Goal: Task Accomplishment & Management: Manage account settings

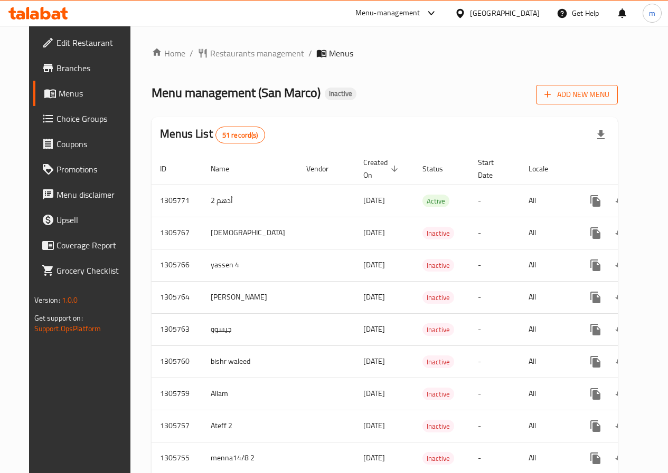
click at [597, 86] on button "Add New Menu" at bounding box center [577, 95] width 82 height 20
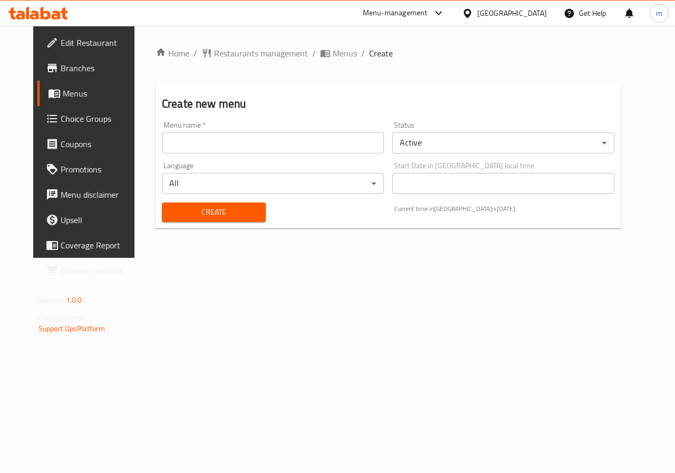
click at [316, 146] on input "text" at bounding box center [273, 142] width 222 height 21
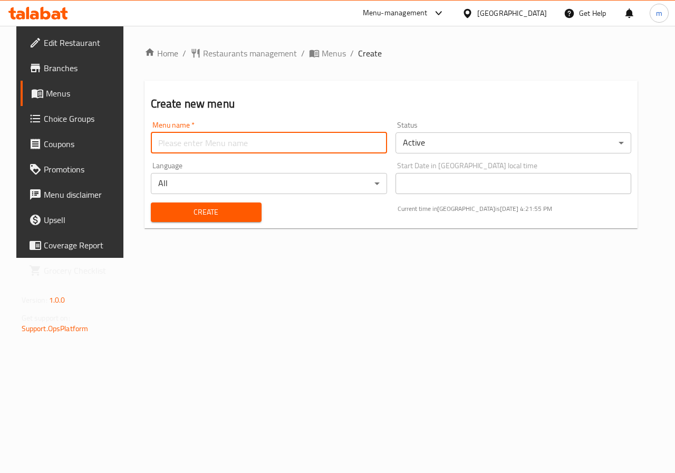
type input "’"
type input "Mazen 9"
click at [189, 212] on span "Create" at bounding box center [206, 212] width 94 height 13
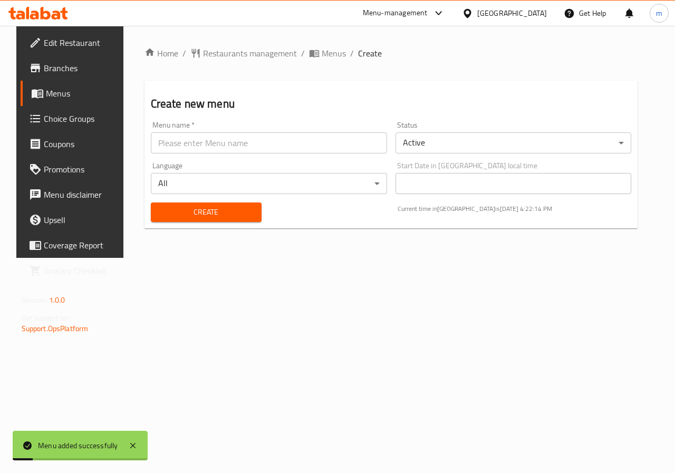
click at [61, 93] on span "Menus" at bounding box center [83, 93] width 75 height 13
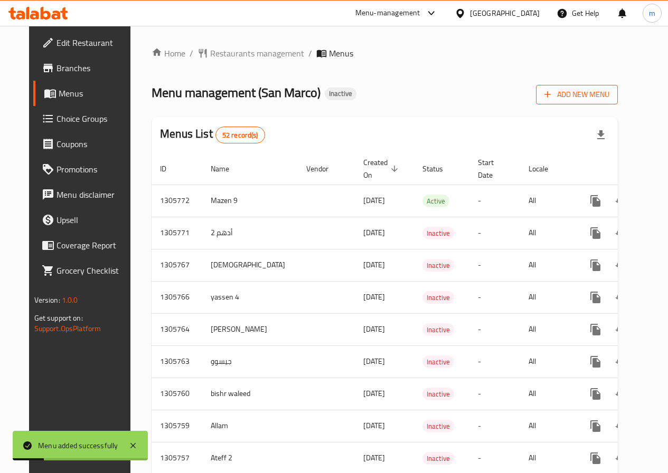
click at [609, 91] on span "Add New Menu" at bounding box center [576, 94] width 65 height 13
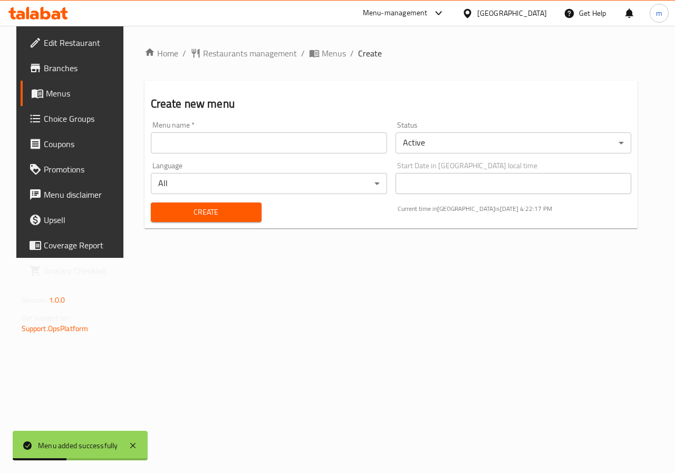
click at [29, 101] on link "Menus" at bounding box center [75, 93] width 109 height 25
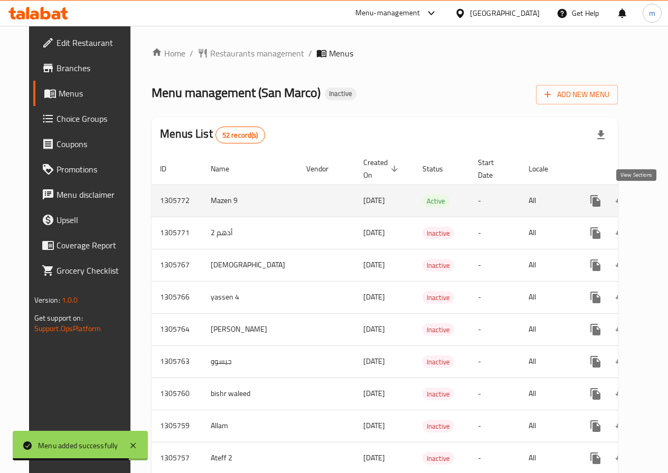
click at [665, 204] on icon "enhanced table" at bounding box center [671, 201] width 13 height 13
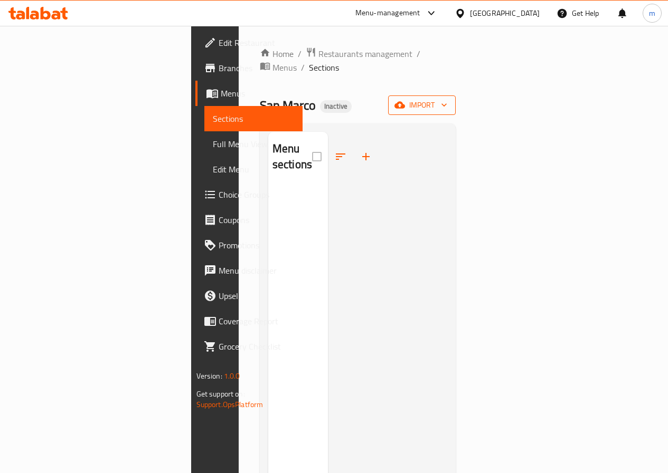
click at [447, 99] on span "import" at bounding box center [421, 105] width 51 height 13
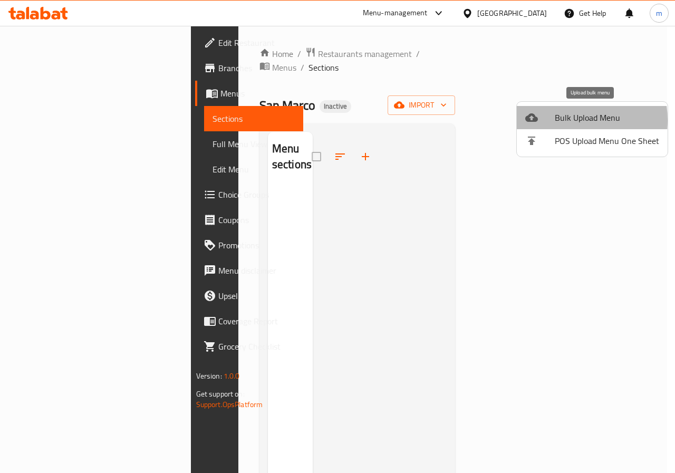
click at [561, 120] on span "Bulk Upload Menu" at bounding box center [607, 117] width 104 height 13
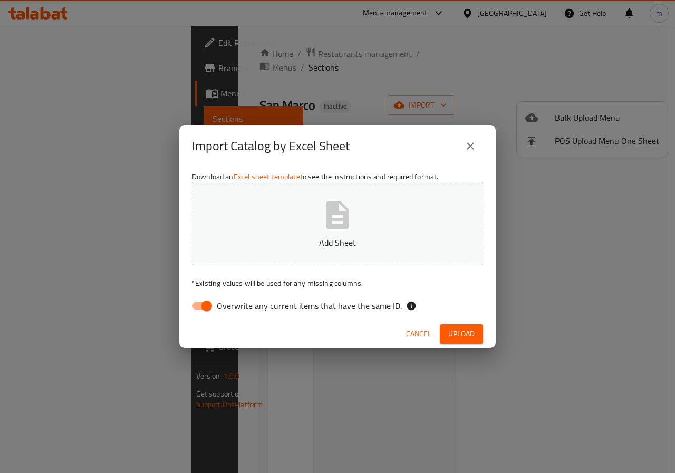
click at [199, 304] on input "Overwrite any current items that have the same ID." at bounding box center [207, 306] width 60 height 20
checkbox input "false"
click at [289, 209] on button "Add Sheet" at bounding box center [337, 223] width 291 height 83
click at [456, 331] on span "Upload" at bounding box center [462, 334] width 26 height 13
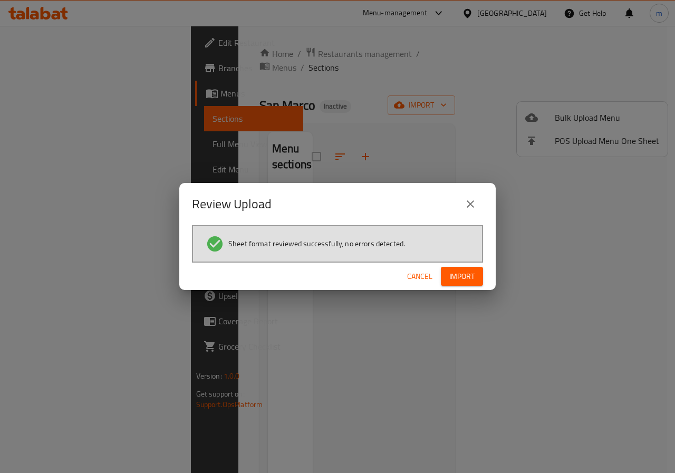
click at [474, 278] on span "Import" at bounding box center [462, 276] width 25 height 13
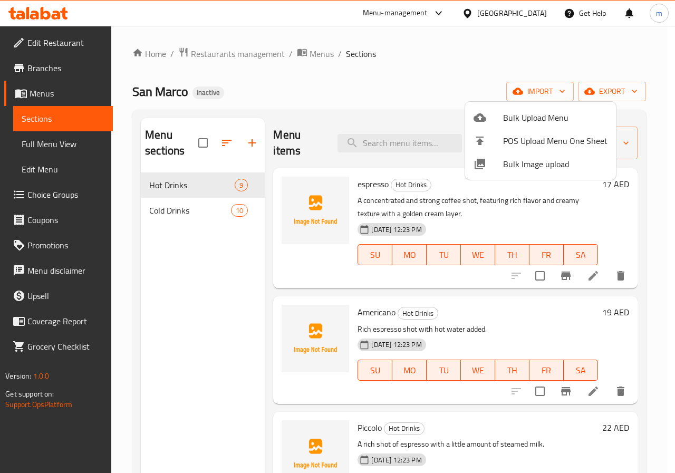
click at [236, 300] on div at bounding box center [337, 236] width 675 height 473
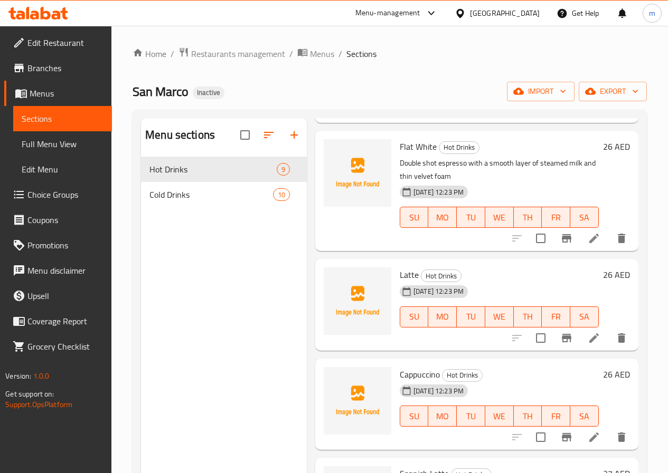
scroll to position [570, 0]
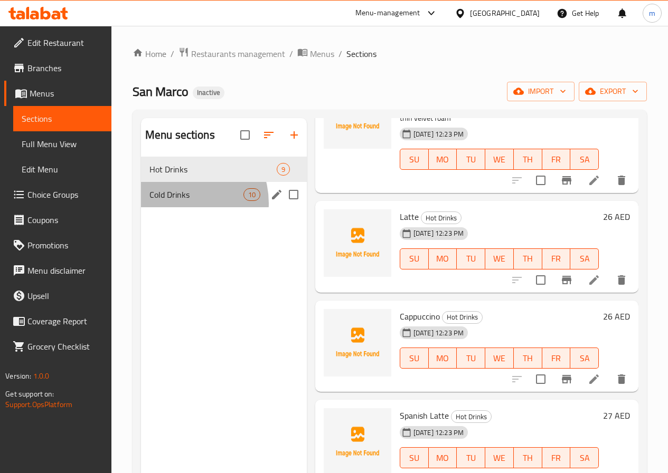
click at [179, 207] on div "Cold Drinks 10" at bounding box center [224, 194] width 166 height 25
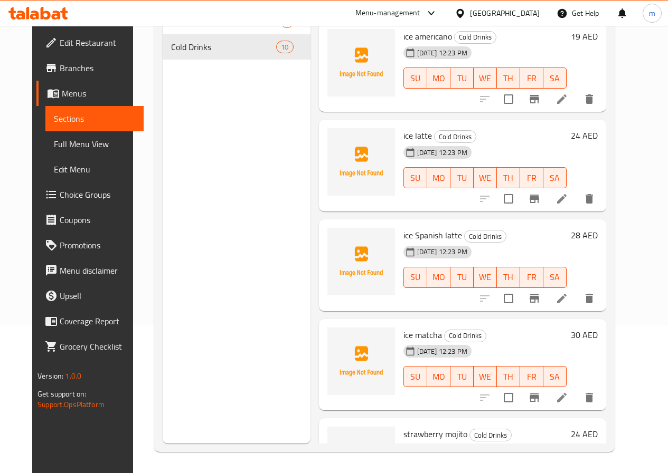
click at [54, 145] on span "Full Menu View" at bounding box center [94, 144] width 81 height 13
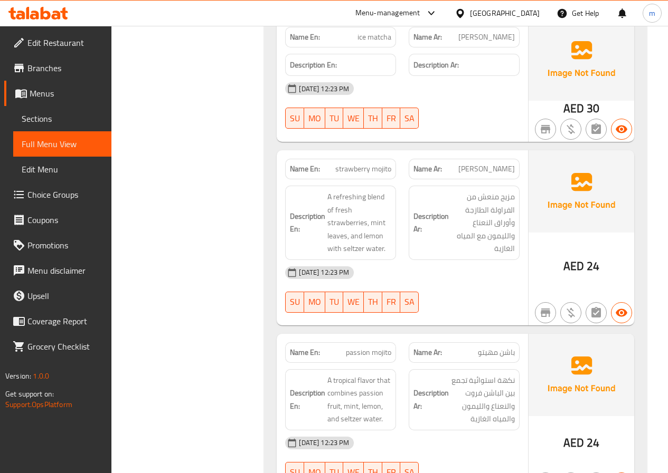
scroll to position [2047, 0]
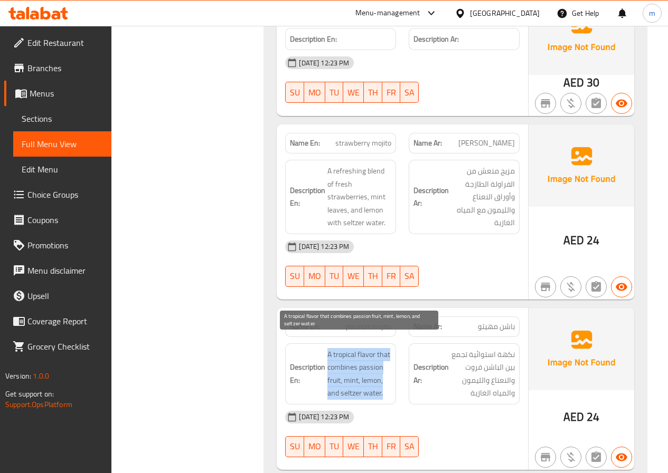
drag, startPoint x: 327, startPoint y: 340, endPoint x: 384, endPoint y: 386, distance: 72.8
click at [384, 386] on span "A tropical flavor that combines passion fruit, mint, lemon, and seltzer water." at bounding box center [359, 374] width 64 height 52
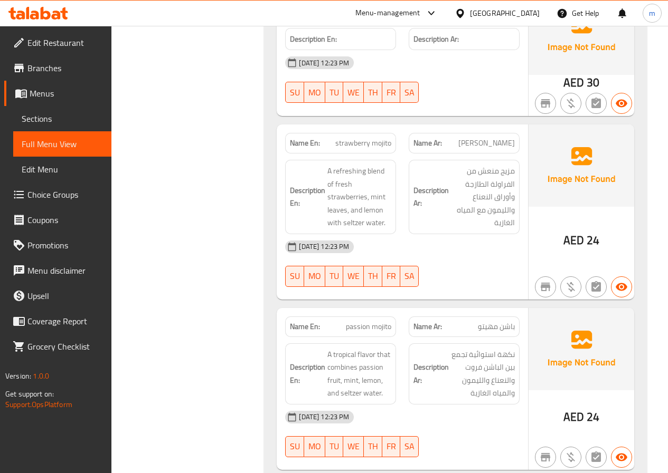
drag, startPoint x: 341, startPoint y: 132, endPoint x: 392, endPoint y: 134, distance: 50.7
click at [62, 110] on link "Sections" at bounding box center [62, 118] width 98 height 25
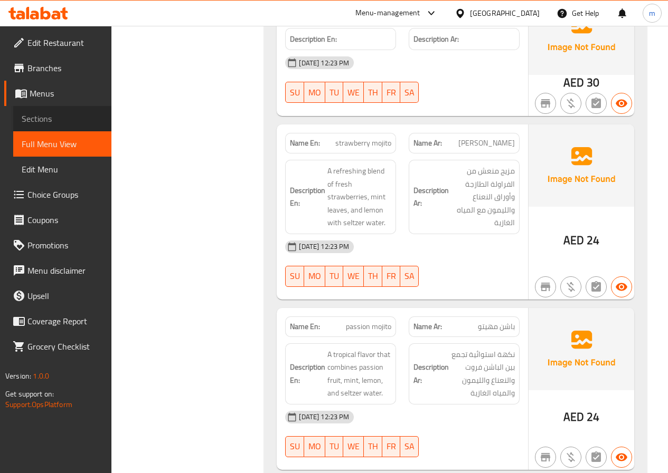
scroll to position [148, 0]
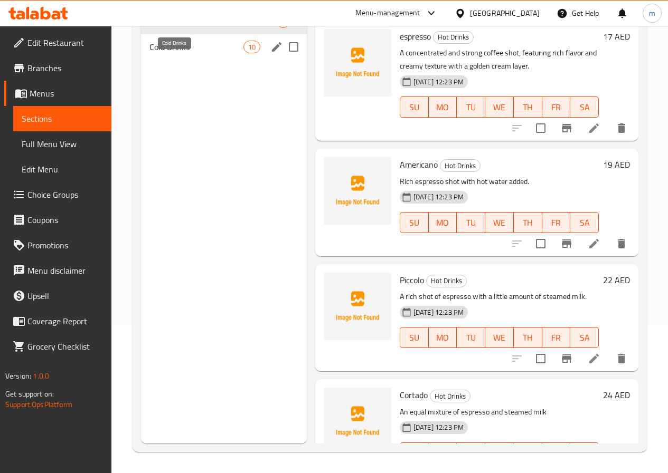
click at [189, 53] on span "Cold Drinks" at bounding box center [196, 47] width 94 height 13
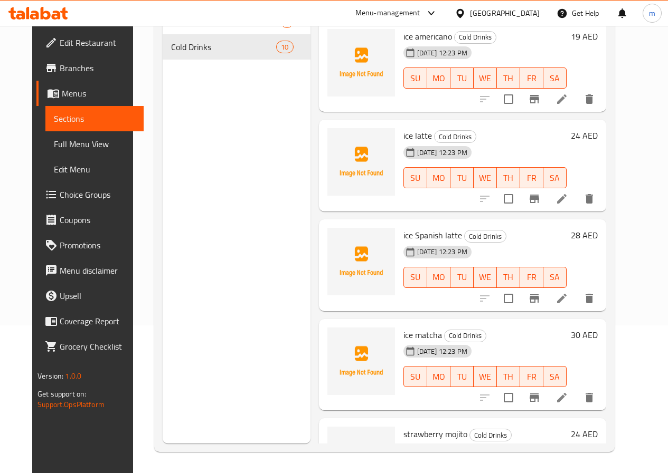
scroll to position [211, 0]
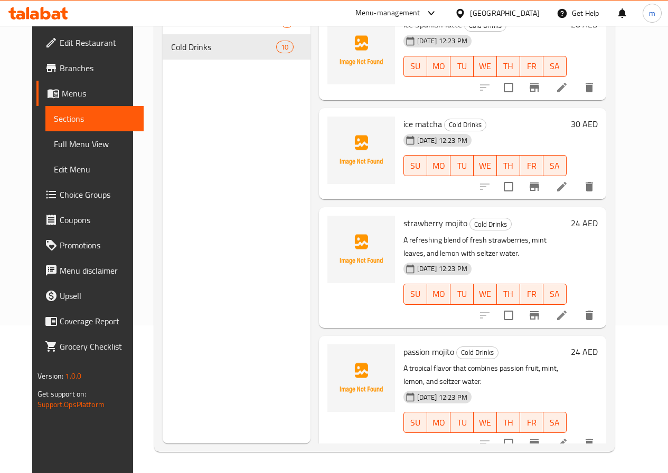
click at [576, 316] on li at bounding box center [562, 315] width 30 height 19
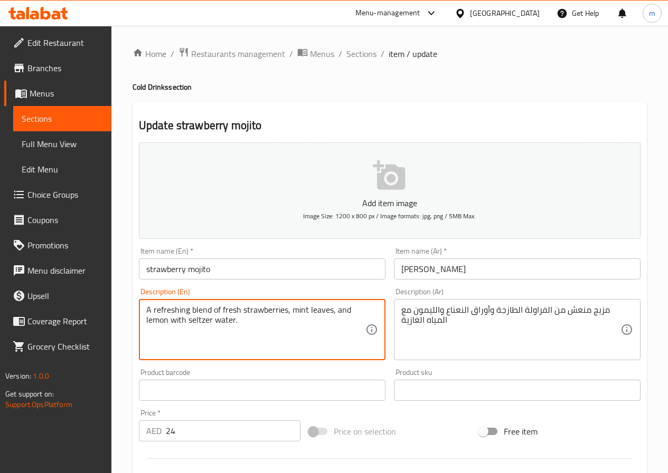
drag, startPoint x: 188, startPoint y: 309, endPoint x: 154, endPoint y: 308, distance: 34.8
paste textarea "Tangy"
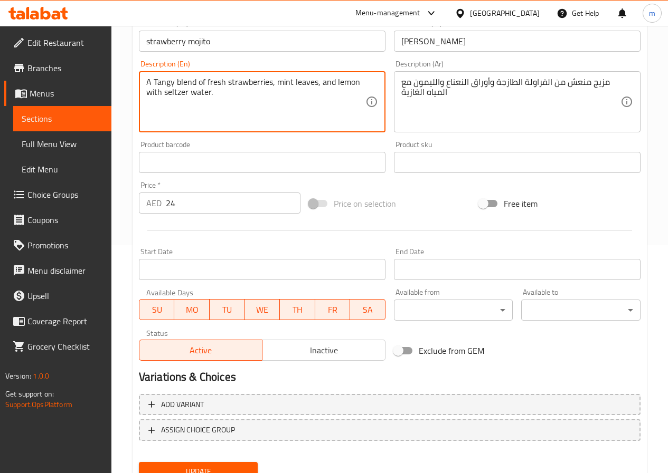
scroll to position [272, 0]
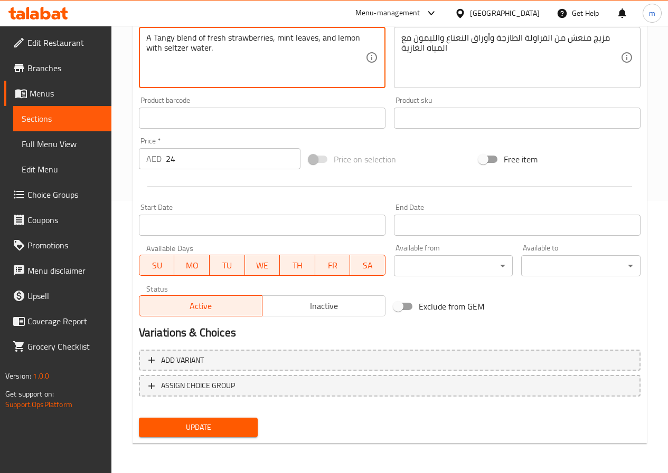
type textarea "A Tangy blend of fresh strawberries, mint leaves, and lemon with seltzer water."
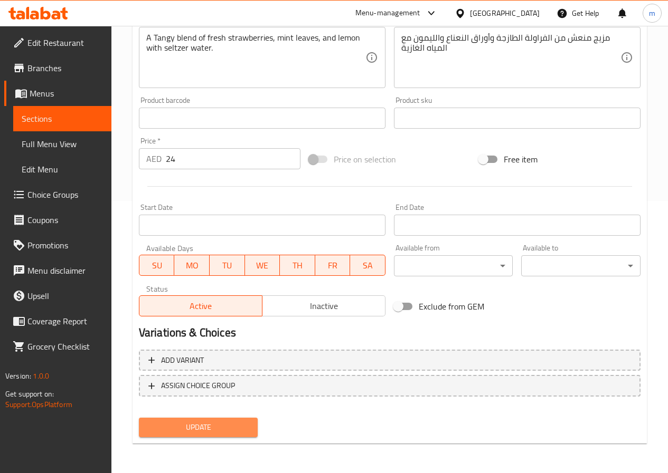
click at [209, 425] on span "Update" at bounding box center [198, 427] width 102 height 13
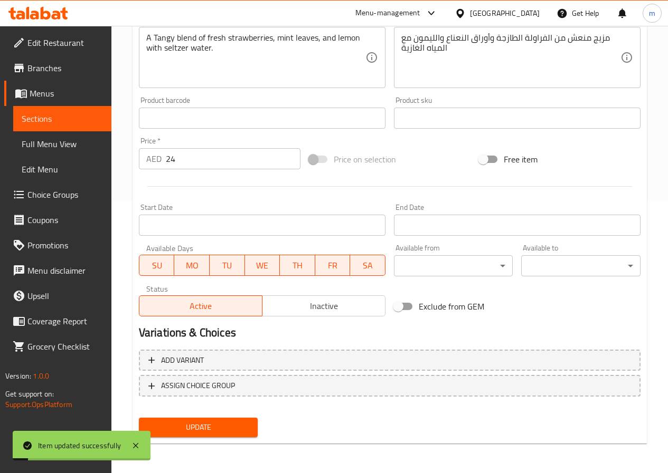
click at [45, 92] on span "Menus" at bounding box center [66, 93] width 73 height 13
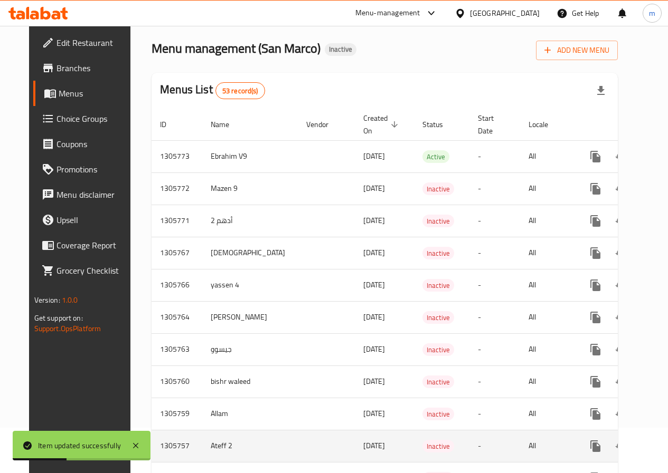
scroll to position [8, 0]
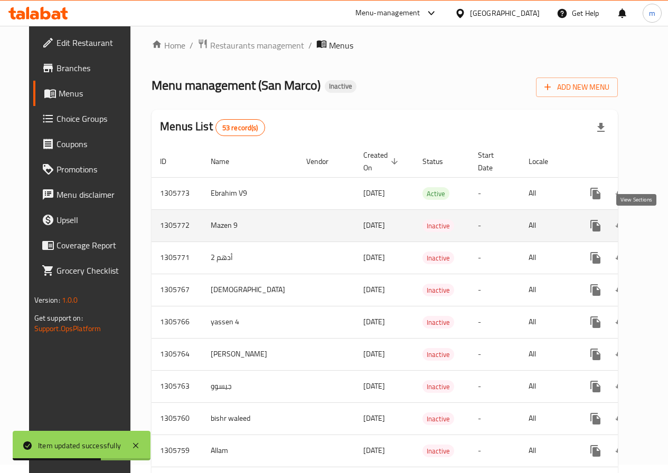
click at [665, 227] on icon "enhanced table" at bounding box center [671, 226] width 13 height 13
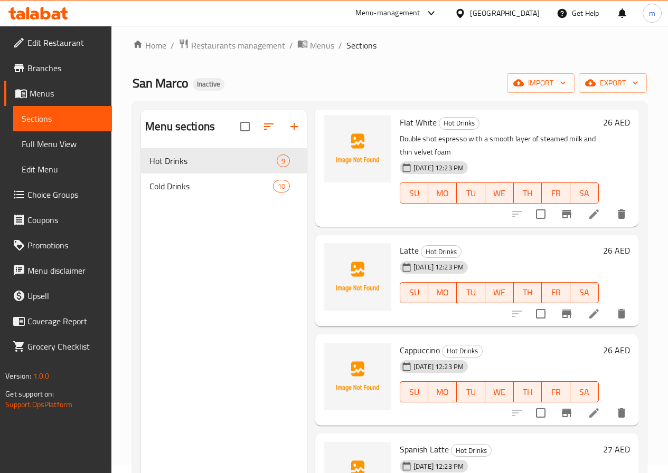
scroll to position [264, 0]
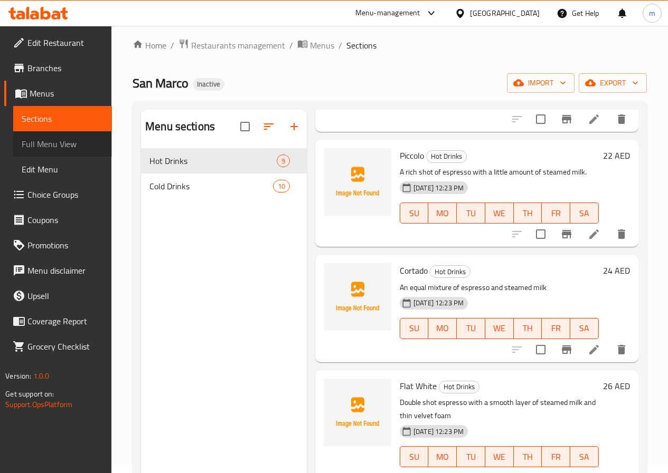
click at [49, 144] on span "Full Menu View" at bounding box center [62, 144] width 81 height 13
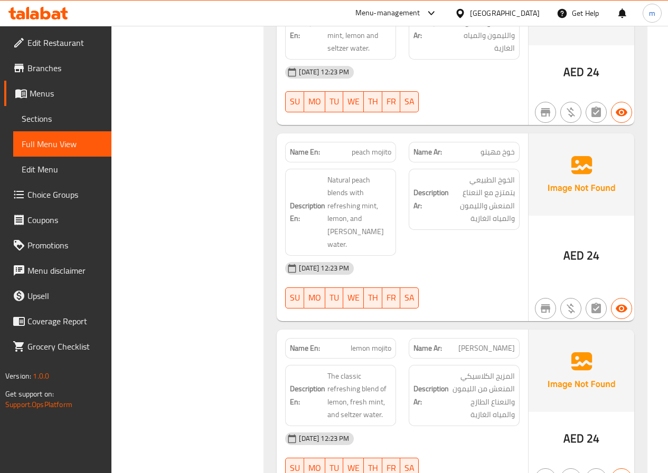
scroll to position [2493, 0]
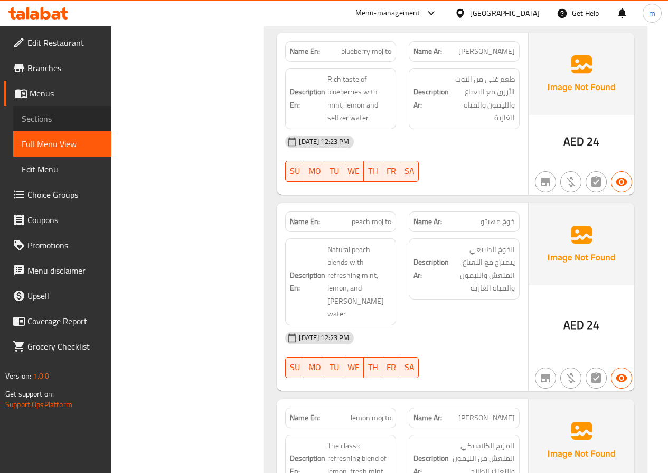
click at [61, 119] on span "Sections" at bounding box center [62, 118] width 81 height 13
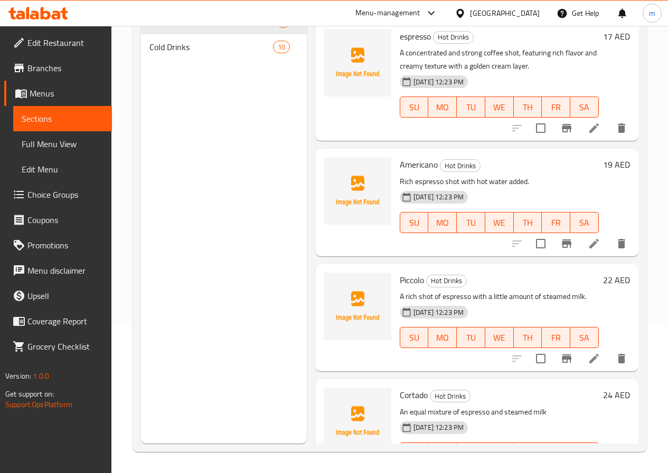
scroll to position [148, 0]
click at [201, 53] on span "Cold Drinks" at bounding box center [196, 47] width 94 height 13
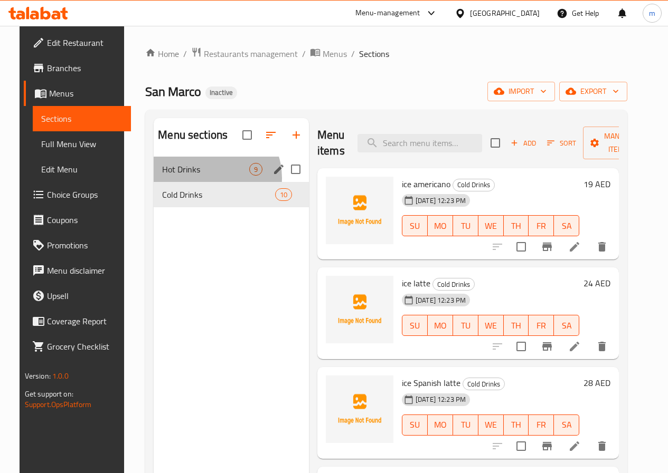
click at [195, 182] on div "Hot Drinks 9" at bounding box center [231, 169] width 155 height 25
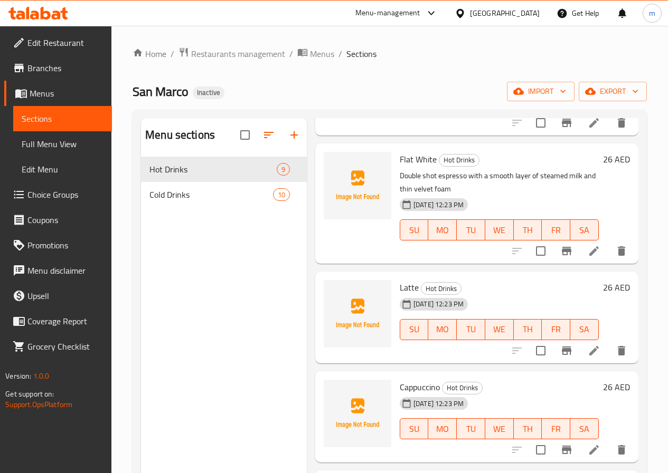
scroll to position [570, 0]
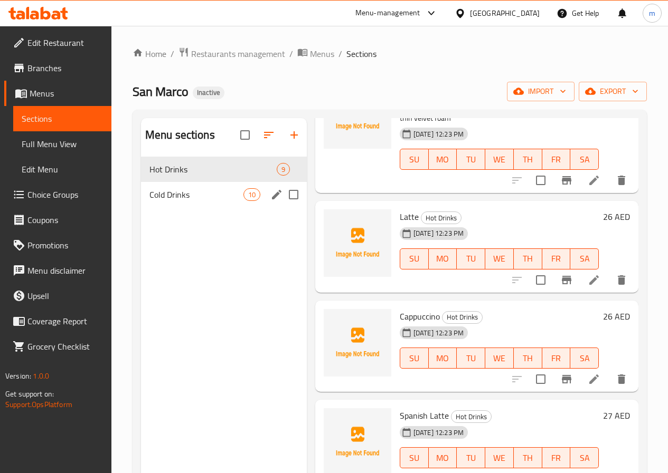
click at [144, 207] on div "Cold Drinks 10" at bounding box center [224, 194] width 166 height 25
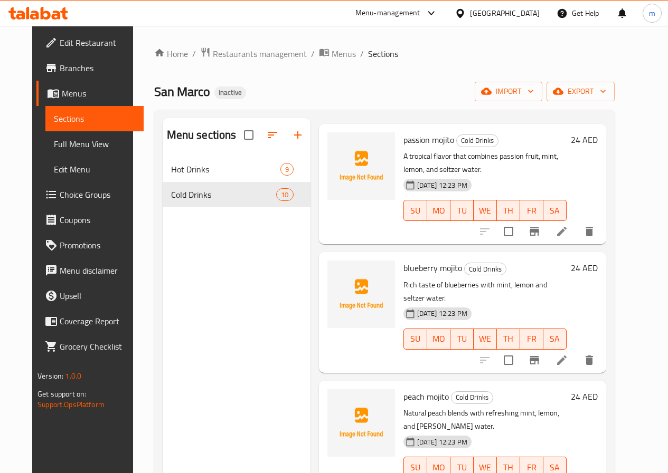
scroll to position [632, 0]
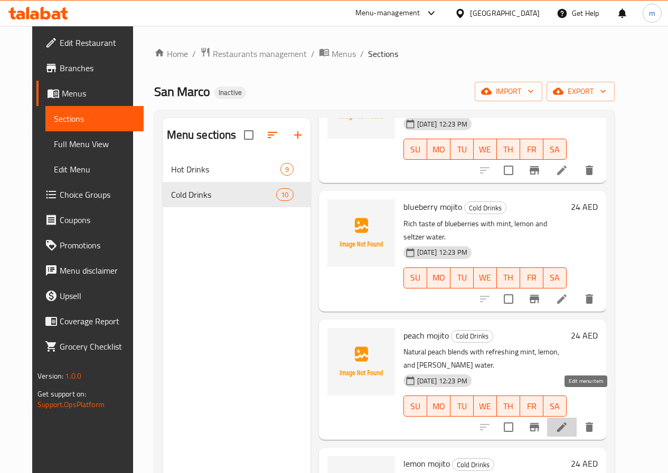
click at [568, 421] on icon at bounding box center [561, 427] width 13 height 13
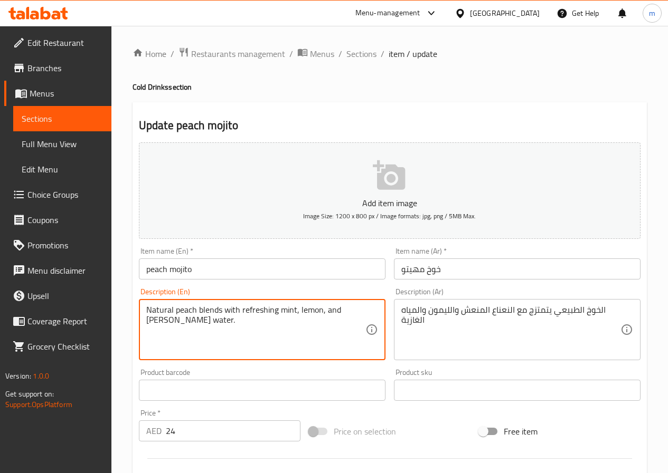
drag, startPoint x: 274, startPoint y: 311, endPoint x: 240, endPoint y: 314, distance: 33.9
paste textarea "Tangy"
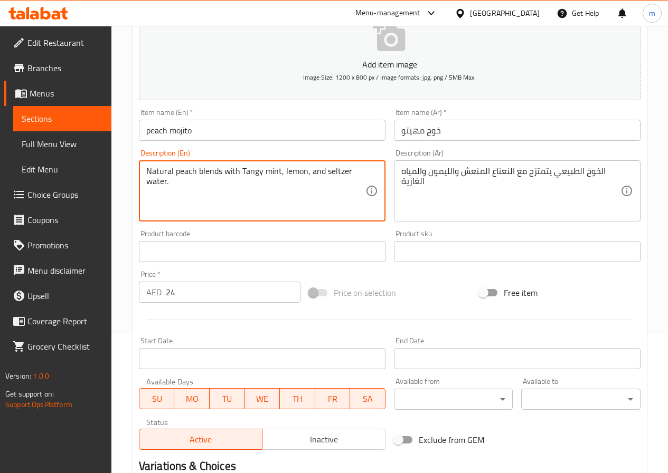
scroll to position [272, 0]
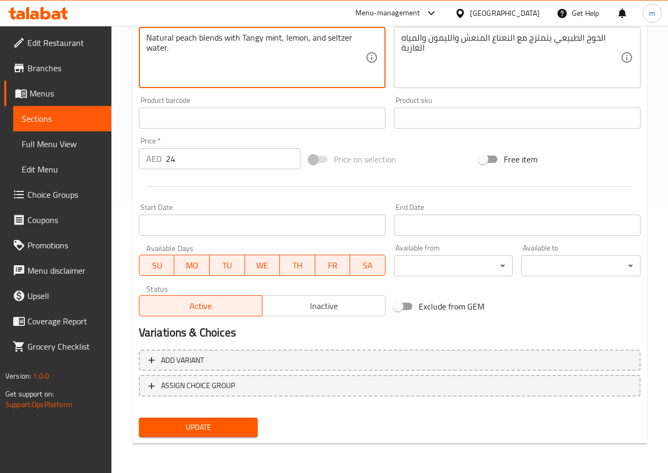
type textarea "Natural peach blends with Tangy mint, lemon, and seltzer water."
click at [236, 431] on span "Update" at bounding box center [198, 427] width 102 height 13
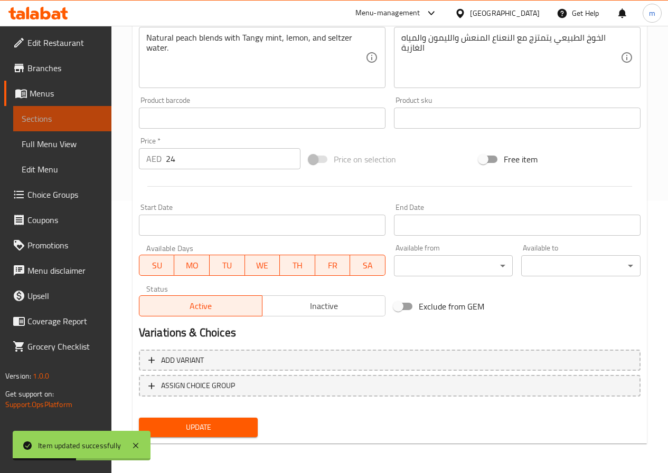
click at [61, 122] on span "Sections" at bounding box center [62, 118] width 81 height 13
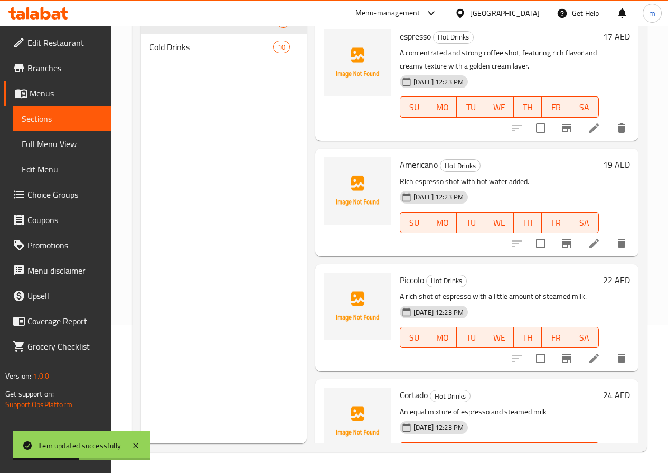
scroll to position [148, 0]
drag, startPoint x: 187, startPoint y: 62, endPoint x: 371, endPoint y: 213, distance: 238.0
click at [187, 53] on span "Cold Drinks" at bounding box center [196, 47] width 94 height 13
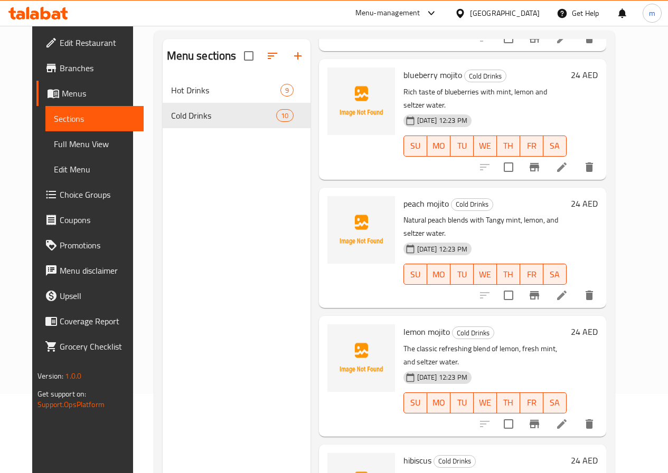
scroll to position [148, 0]
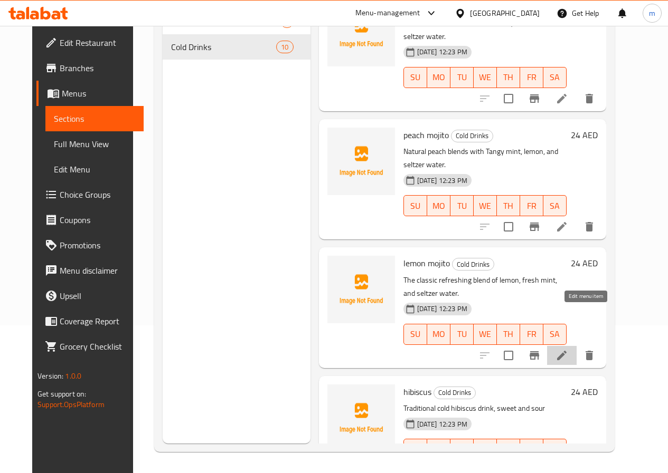
click at [568, 349] on icon at bounding box center [561, 355] width 13 height 13
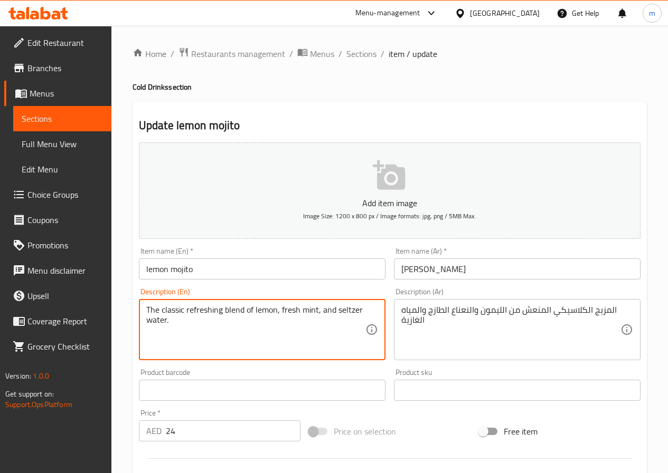
click at [222, 312] on textarea "The classic refreshing blend of lemon, fresh mint, and seltzer water." at bounding box center [255, 330] width 219 height 50
paste textarea "Tangy"
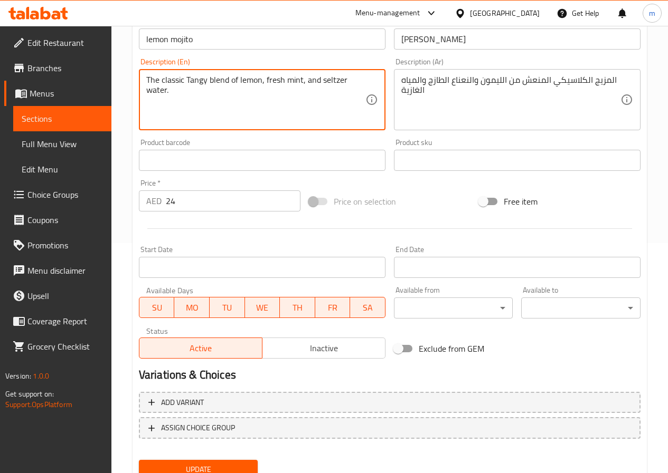
scroll to position [272, 0]
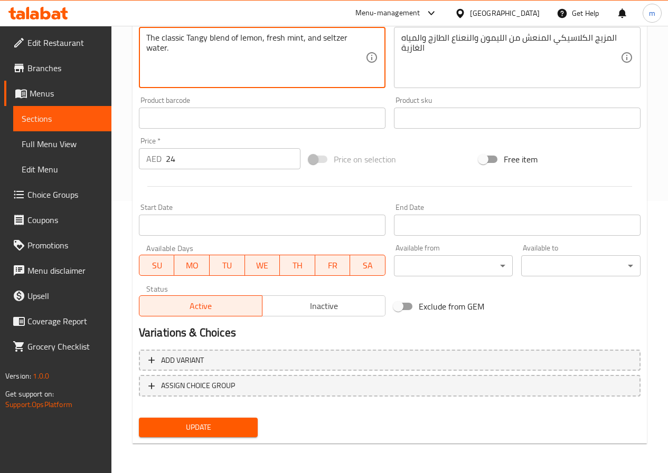
type textarea "The classic Tangy blend of lemon, fresh mint, and seltzer water."
click at [217, 424] on span "Update" at bounding box center [198, 427] width 102 height 13
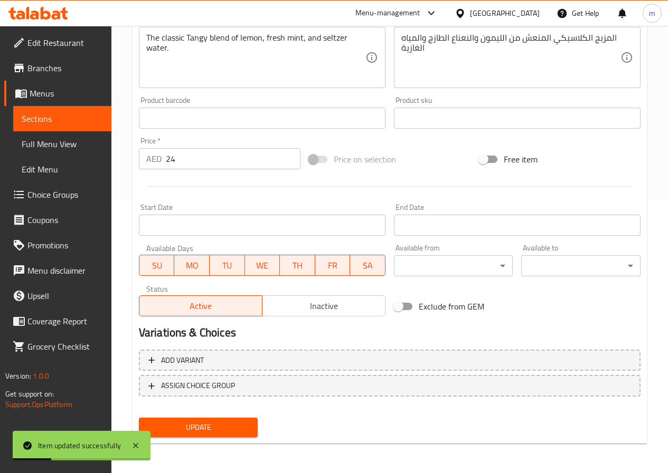
click at [79, 109] on link "Sections" at bounding box center [62, 118] width 98 height 25
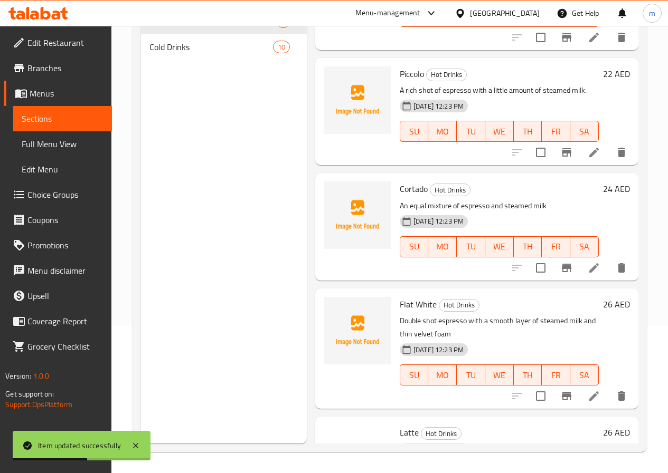
scroll to position [211, 0]
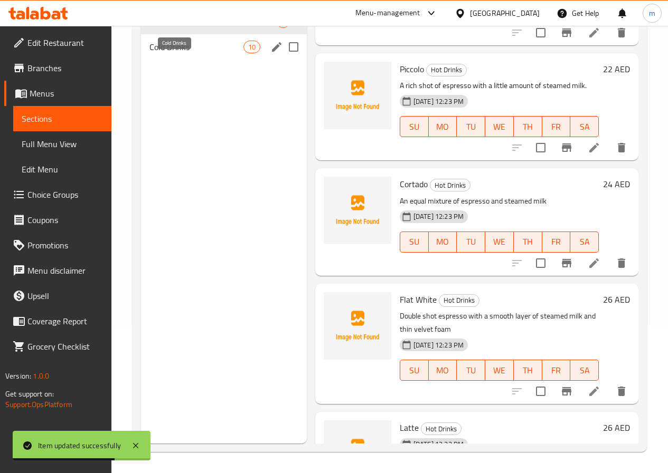
click at [166, 53] on span "Cold Drinks" at bounding box center [196, 47] width 94 height 13
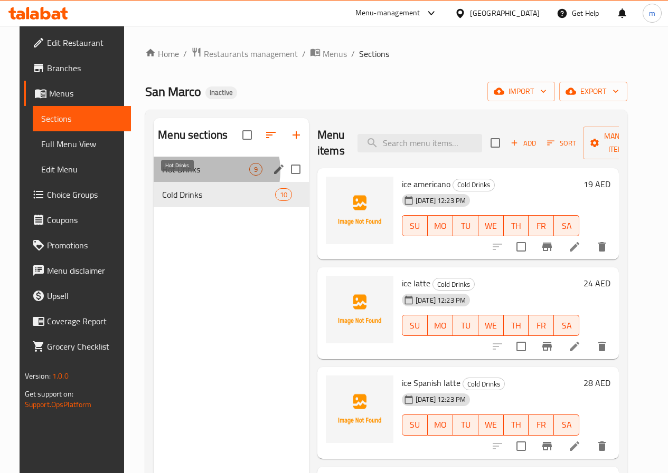
click at [187, 176] on span "Hot Drinks" at bounding box center [205, 169] width 87 height 13
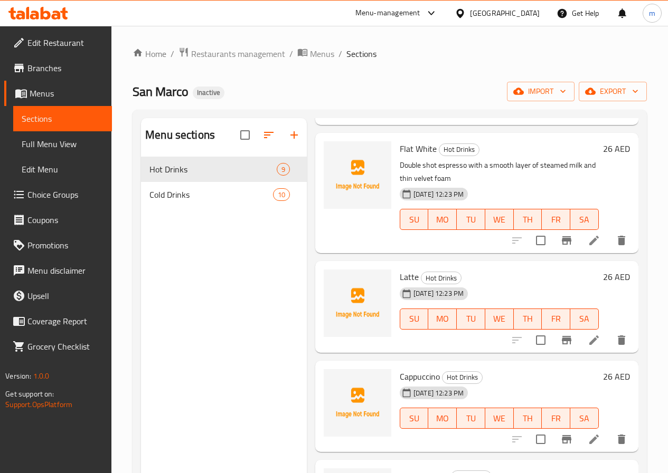
scroll to position [570, 0]
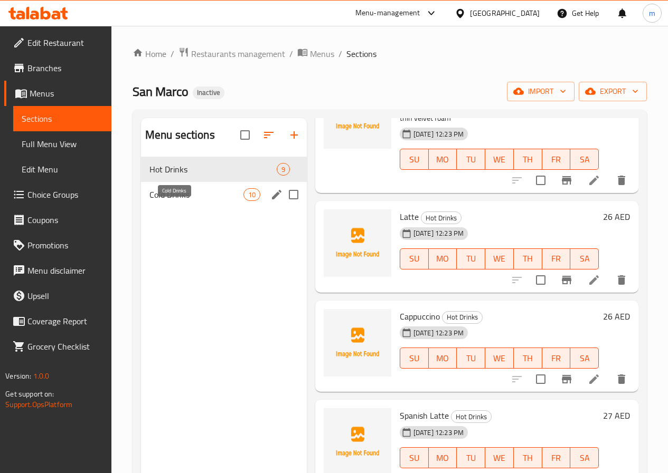
click at [198, 201] on span "Cold Drinks" at bounding box center [196, 194] width 94 height 13
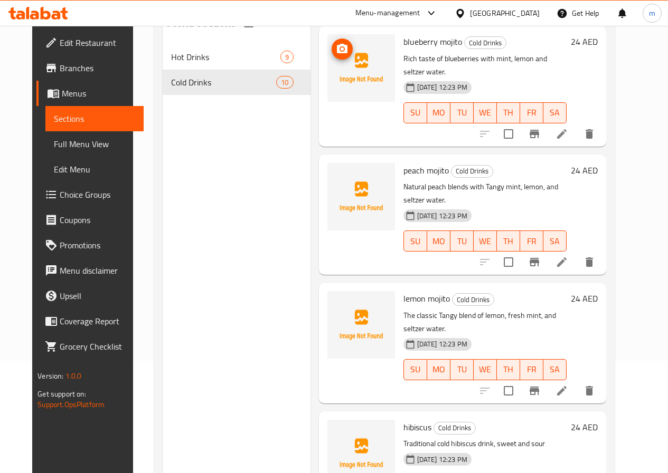
scroll to position [148, 0]
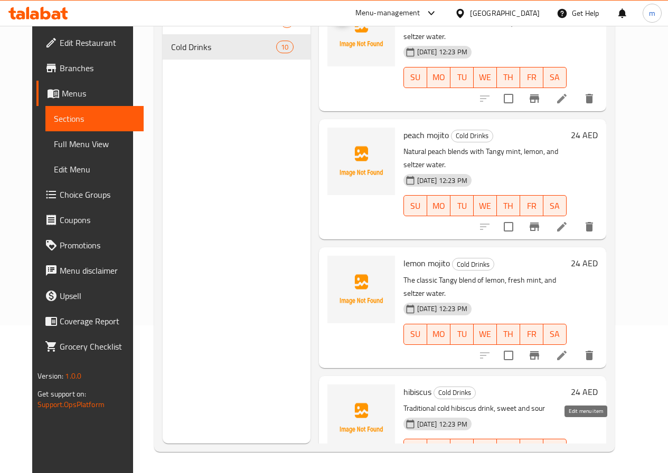
click at [568, 464] on icon at bounding box center [561, 470] width 13 height 13
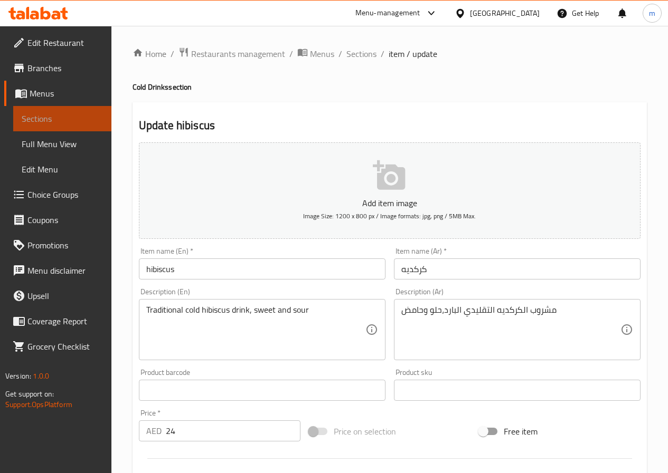
click at [80, 119] on span "Sections" at bounding box center [62, 118] width 81 height 13
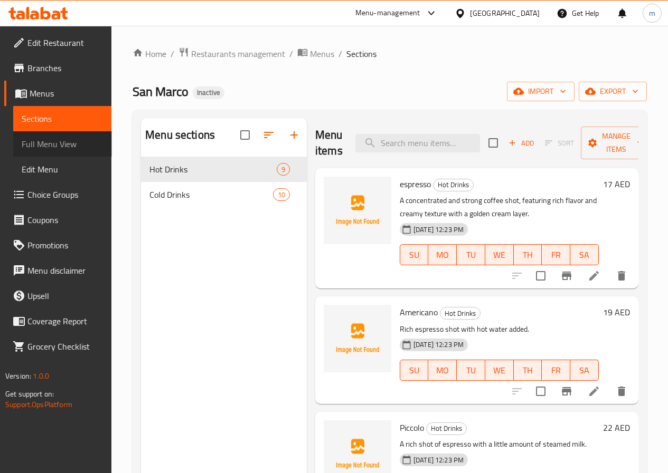
click at [68, 138] on span "Full Menu View" at bounding box center [62, 144] width 81 height 13
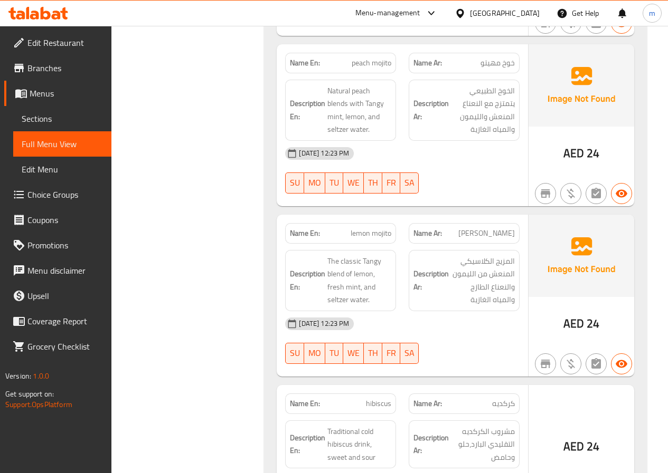
scroll to position [2744, 0]
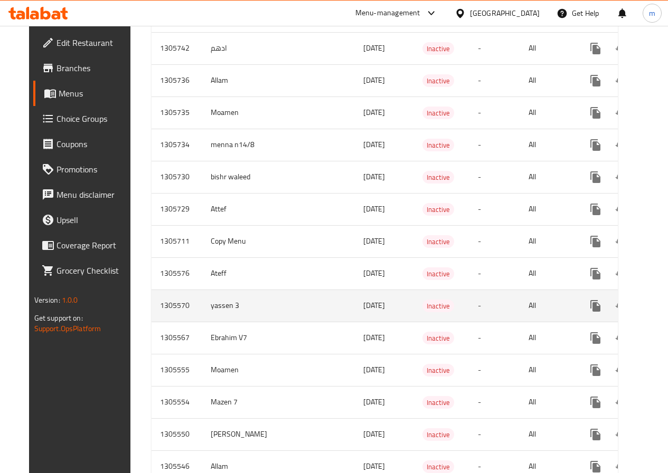
scroll to position [739, 0]
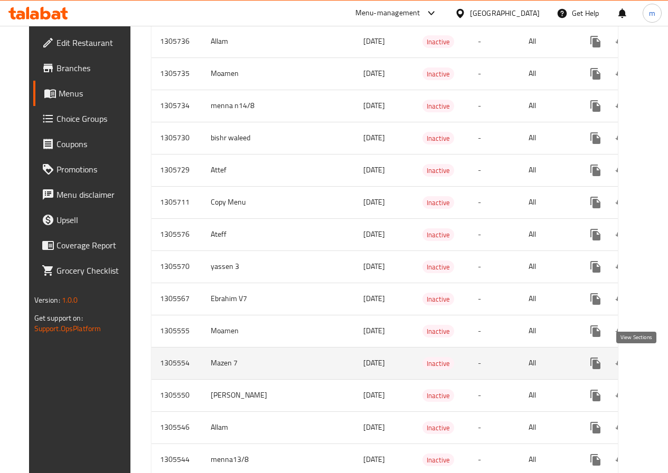
click at [665, 367] on icon "enhanced table" at bounding box center [671, 363] width 13 height 13
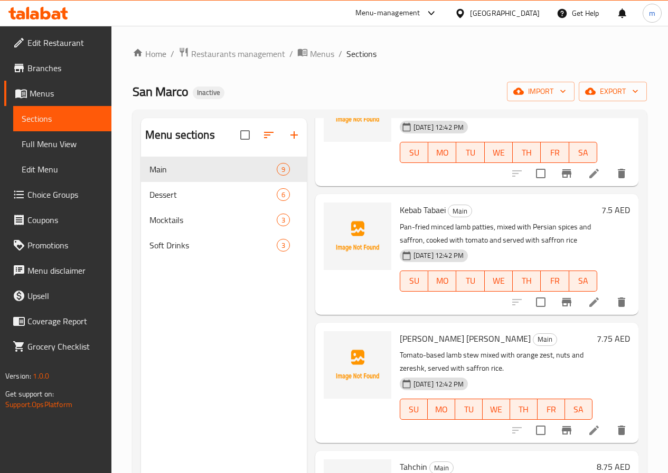
scroll to position [106, 0]
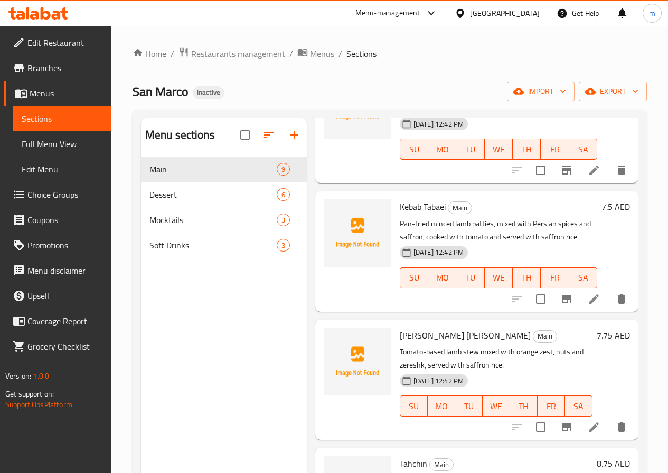
click at [66, 147] on span "Full Menu View" at bounding box center [62, 144] width 81 height 13
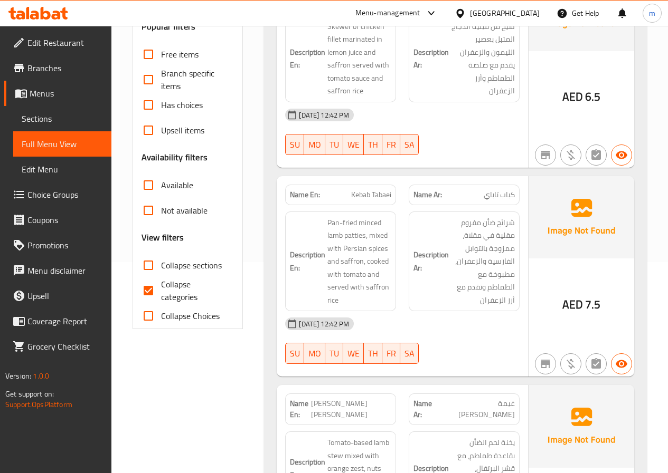
scroll to position [369, 0]
